Goal: Task Accomplishment & Management: Use online tool/utility

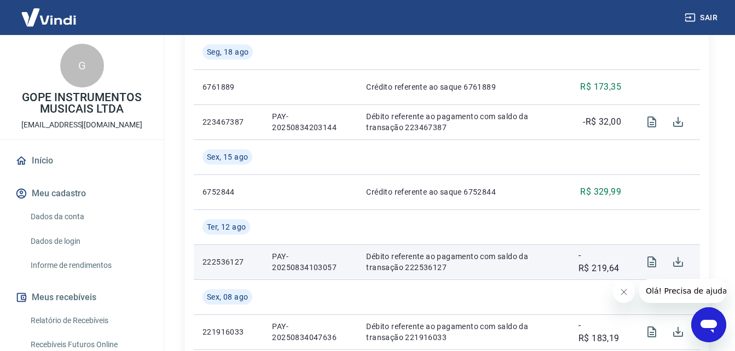
scroll to position [656, 0]
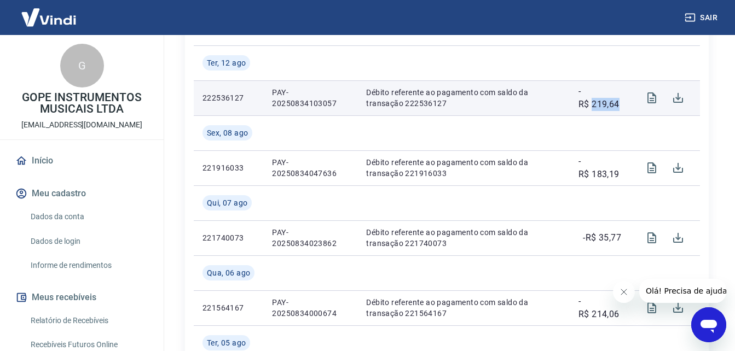
drag, startPoint x: 592, startPoint y: 104, endPoint x: 625, endPoint y: 104, distance: 32.3
click at [625, 104] on td "-R$ 219,64" at bounding box center [599, 97] width 60 height 35
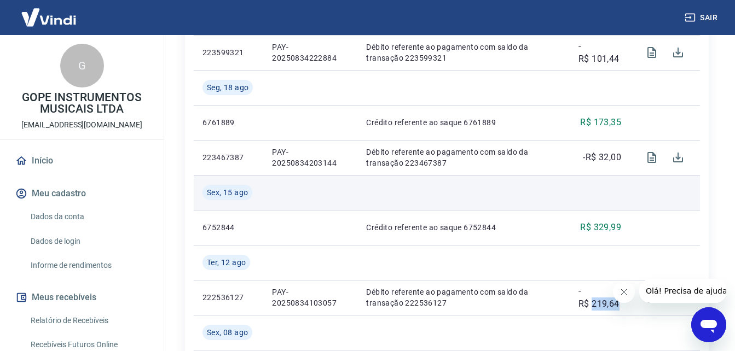
scroll to position [438, 0]
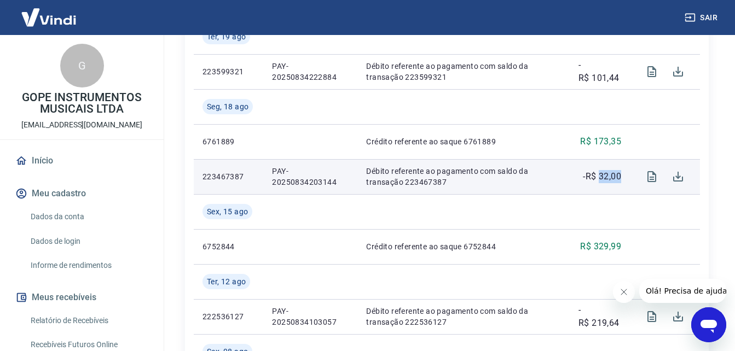
drag, startPoint x: 600, startPoint y: 176, endPoint x: 625, endPoint y: 172, distance: 24.9
click at [625, 172] on td "-R$ 32,00" at bounding box center [599, 176] width 60 height 35
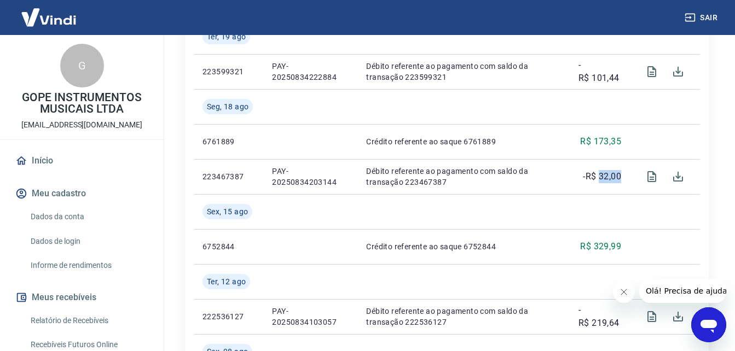
copy p "32,00"
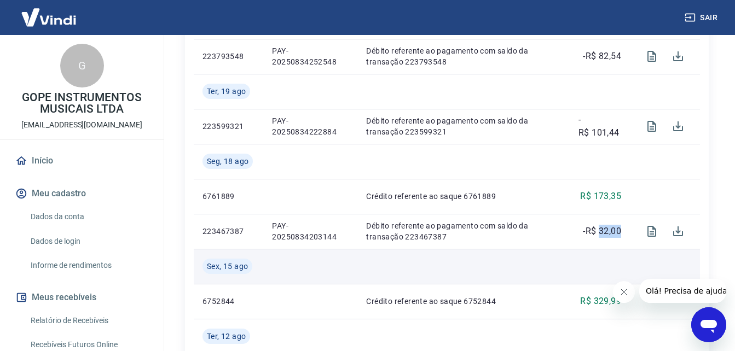
scroll to position [328, 0]
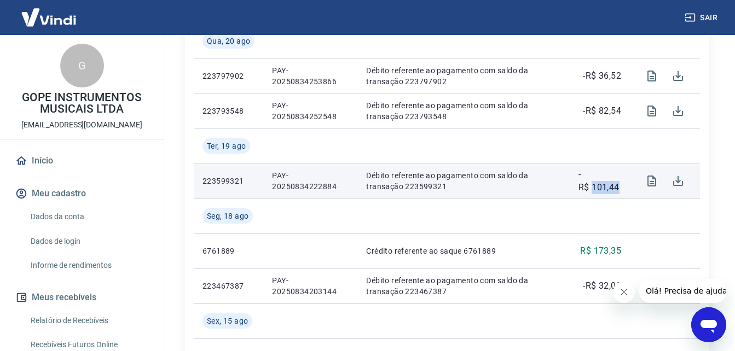
drag, startPoint x: 590, startPoint y: 184, endPoint x: 619, endPoint y: 184, distance: 28.4
click at [619, 184] on p "-R$ 101,44" at bounding box center [599, 181] width 43 height 26
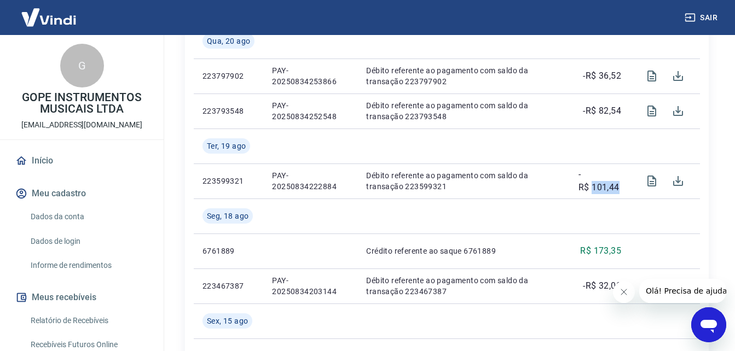
copy p "101,44"
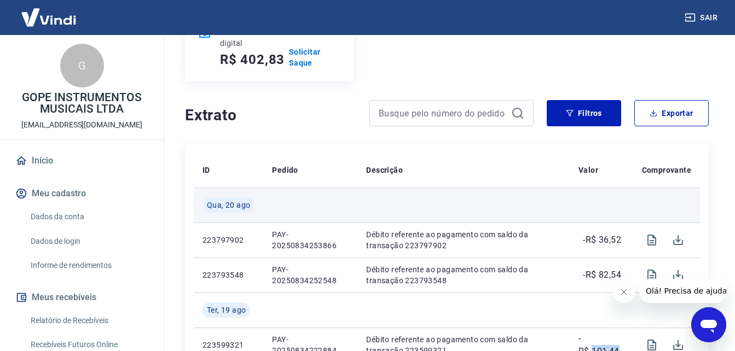
scroll to position [273, 0]
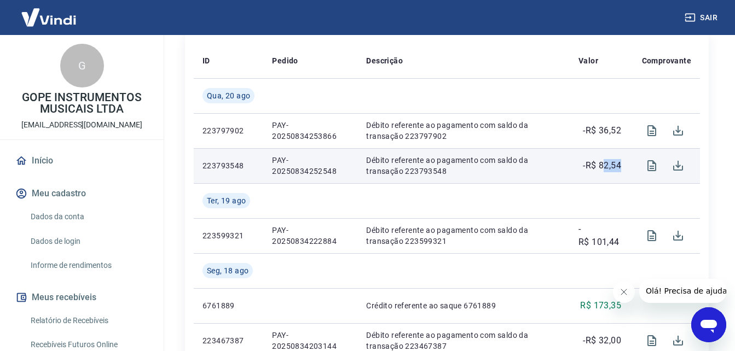
click at [619, 162] on p "-R$ 82,54" at bounding box center [602, 165] width 38 height 13
drag, startPoint x: 601, startPoint y: 164, endPoint x: 608, endPoint y: 164, distance: 7.7
click at [624, 164] on td "-R$ 82,54" at bounding box center [599, 165] width 60 height 35
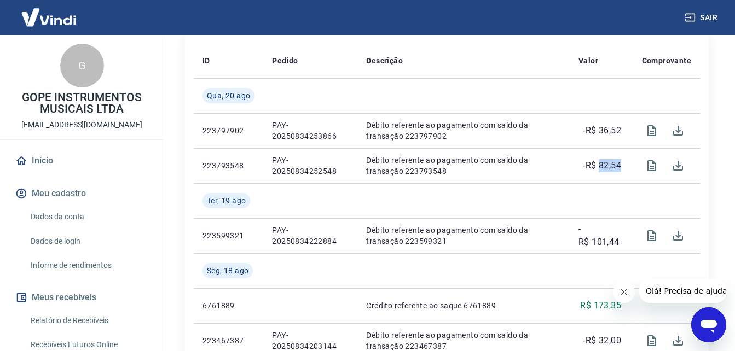
copy p "82,54"
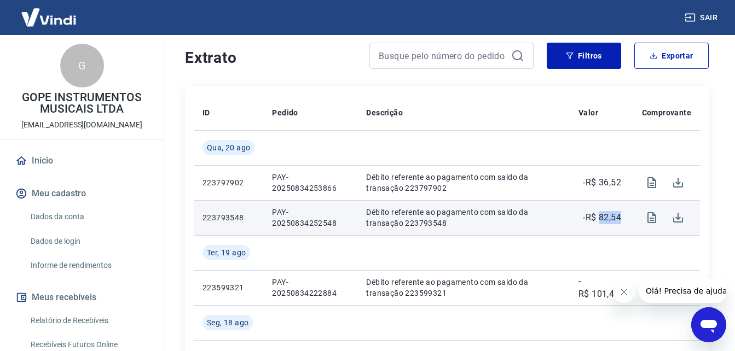
scroll to position [219, 0]
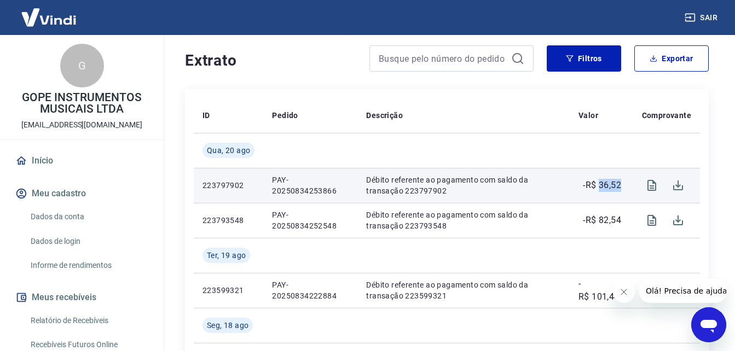
drag, startPoint x: 597, startPoint y: 184, endPoint x: 624, endPoint y: 182, distance: 26.9
click at [627, 182] on td "-R$ 36,52" at bounding box center [599, 185] width 60 height 35
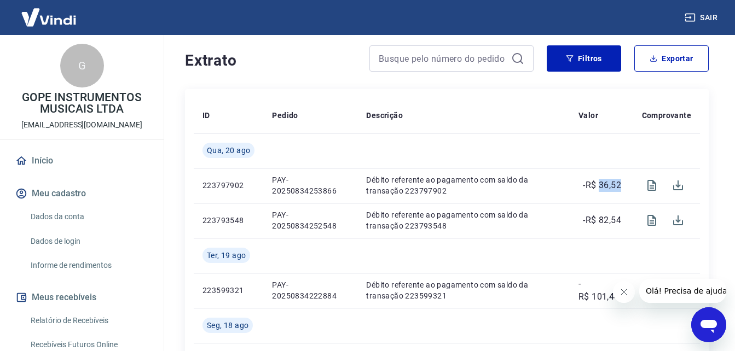
copy p "36,52"
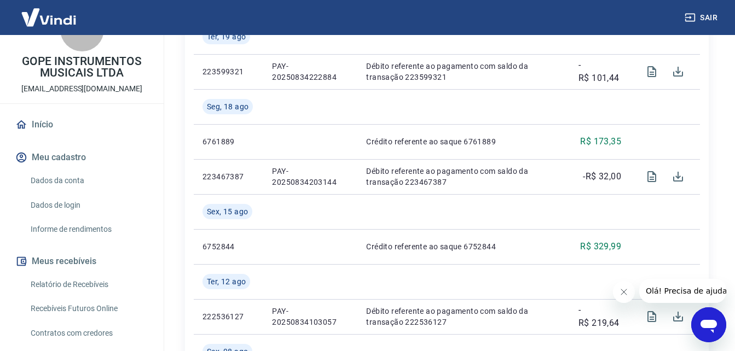
scroll to position [55, 0]
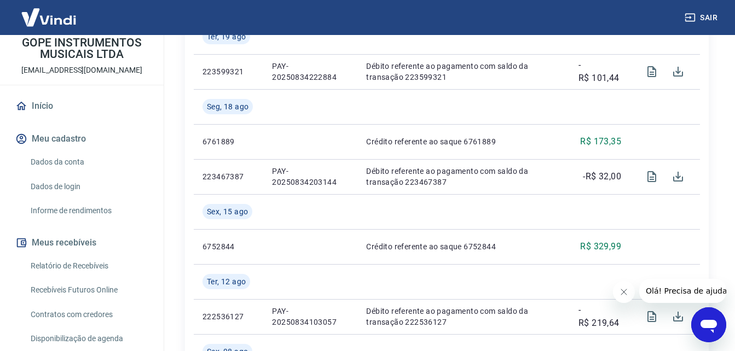
click at [109, 290] on link "Recebíveis Futuros Online" at bounding box center [88, 290] width 124 height 22
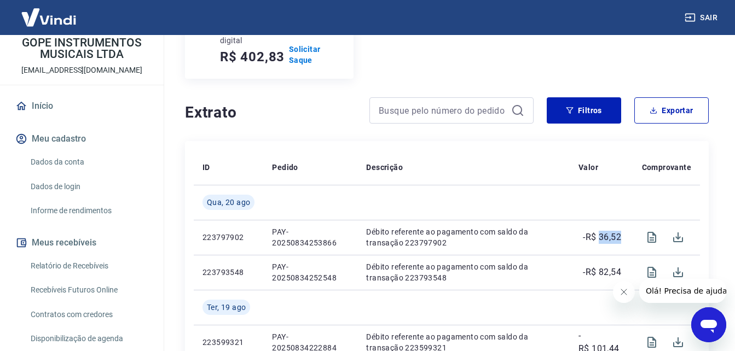
scroll to position [164, 0]
